Goal: Navigation & Orientation: Find specific page/section

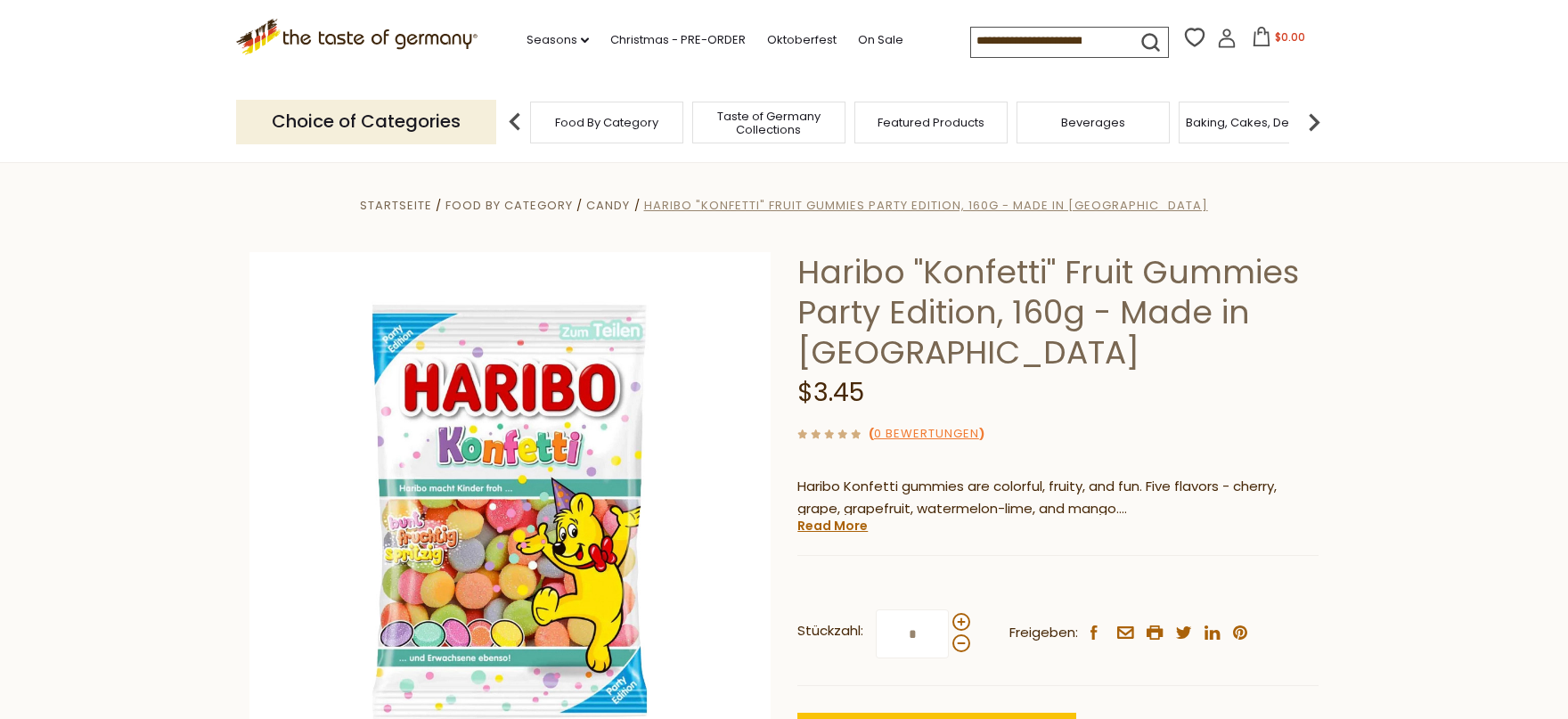
click at [959, 203] on span "Haribo "Konfetti" Fruit Gummies Party Edition, 160g - Made in [GEOGRAPHIC_DATA]" at bounding box center [926, 205] width 564 height 17
click at [1314, 115] on img at bounding box center [1314, 122] width 36 height 36
click at [427, 205] on span "Startseite" at bounding box center [396, 205] width 72 height 17
